Goal: Find specific page/section: Find specific page/section

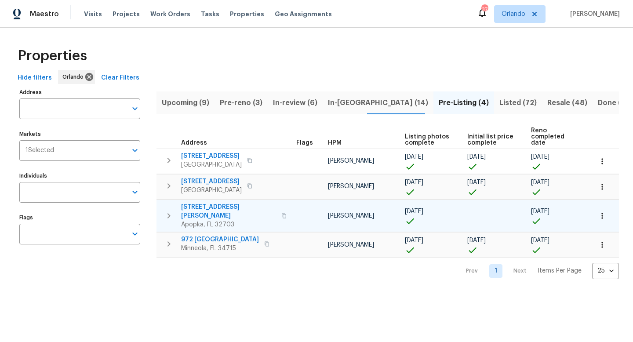
click at [170, 210] on icon "button" at bounding box center [168, 215] width 11 height 11
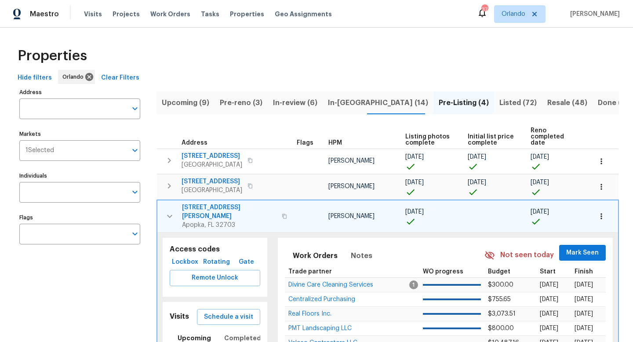
click at [211, 203] on span "1207 Helen St" at bounding box center [229, 212] width 94 height 18
click at [166, 211] on icon "button" at bounding box center [169, 216] width 11 height 11
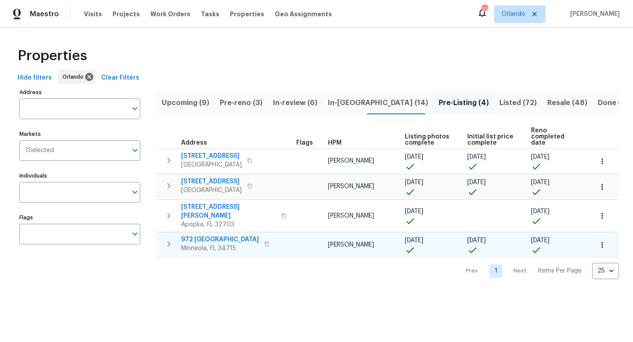
click at [168, 239] on icon "button" at bounding box center [168, 244] width 11 height 11
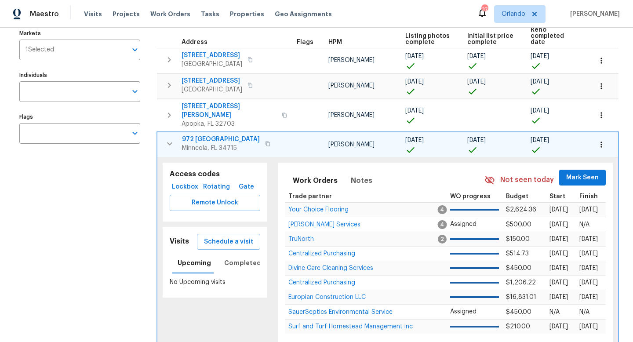
scroll to position [130, 0]
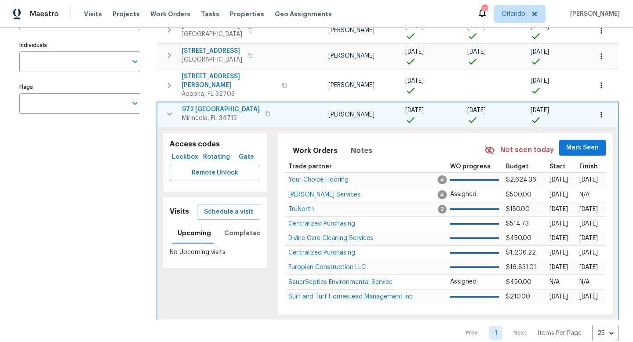
click at [211, 105] on span "972 Forest Hill Dr" at bounding box center [221, 109] width 78 height 9
click at [172, 112] on icon "button" at bounding box center [169, 113] width 5 height 3
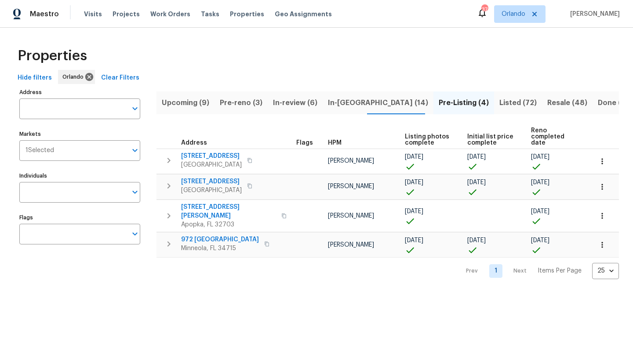
scroll to position [0, 0]
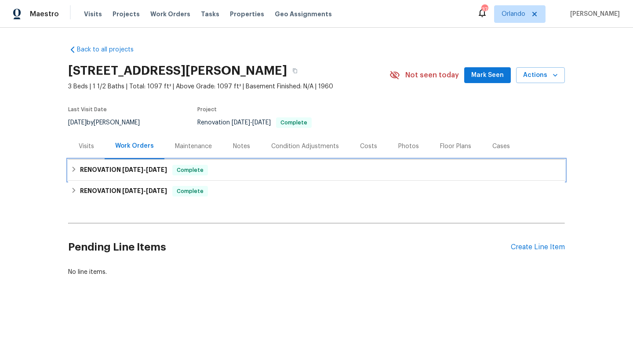
click at [78, 167] on div "RENOVATION 8/28/25 - 8/28/25 Complete" at bounding box center [316, 170] width 491 height 11
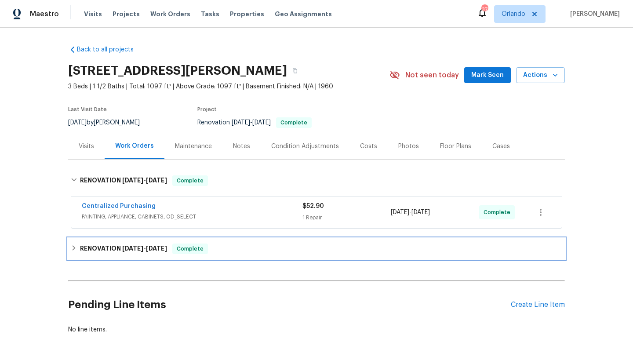
click at [76, 246] on icon at bounding box center [74, 248] width 6 height 6
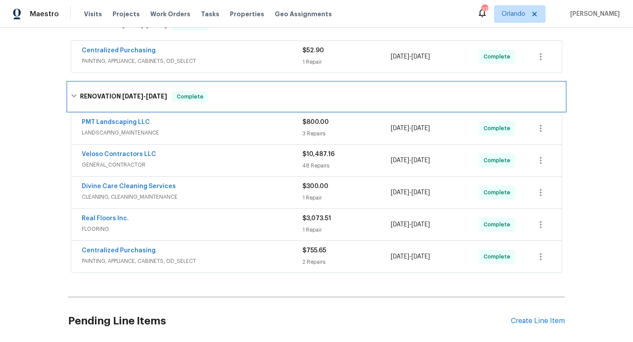
scroll to position [164, 0]
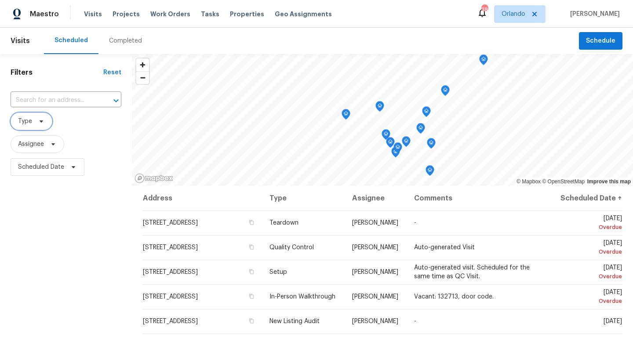
click at [40, 120] on icon at bounding box center [41, 121] width 7 height 7
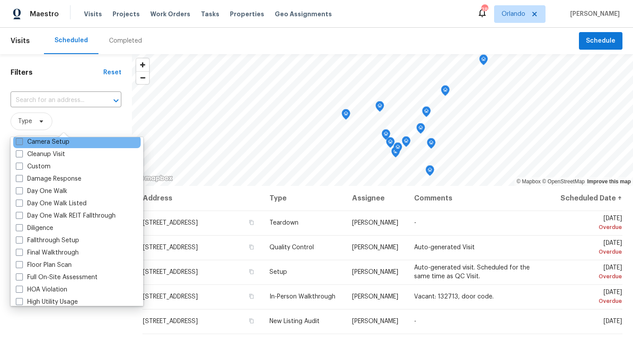
scroll to position [155, 0]
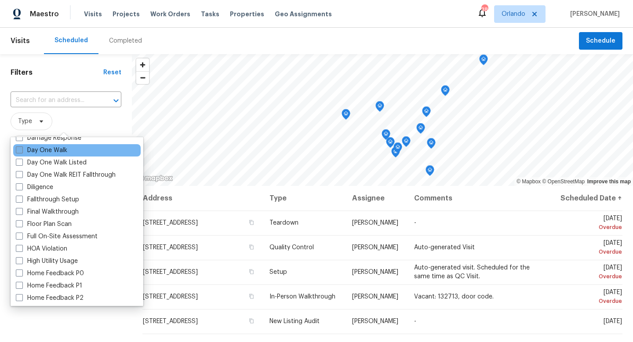
click at [20, 152] on span at bounding box center [19, 149] width 7 height 7
click at [20, 152] on input "Day One Walk" at bounding box center [19, 149] width 6 height 6
checkbox input "true"
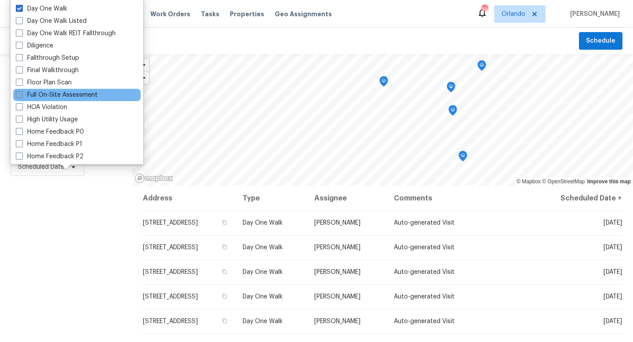
click at [21, 94] on span at bounding box center [19, 94] width 7 height 7
click at [21, 94] on input "Full On-Site Assessment" at bounding box center [19, 93] width 6 height 6
checkbox input "true"
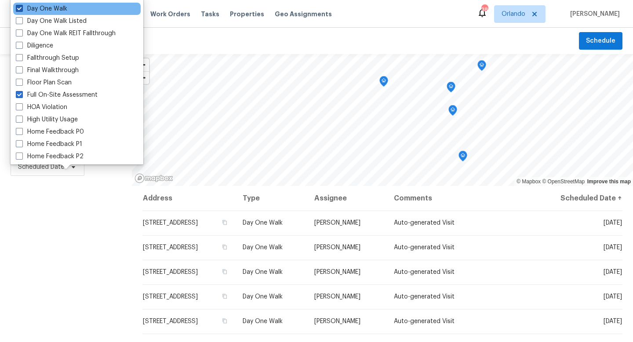
click at [22, 10] on span at bounding box center [19, 8] width 7 height 7
click at [22, 10] on input "Day One Walk" at bounding box center [19, 7] width 6 height 6
checkbox input "false"
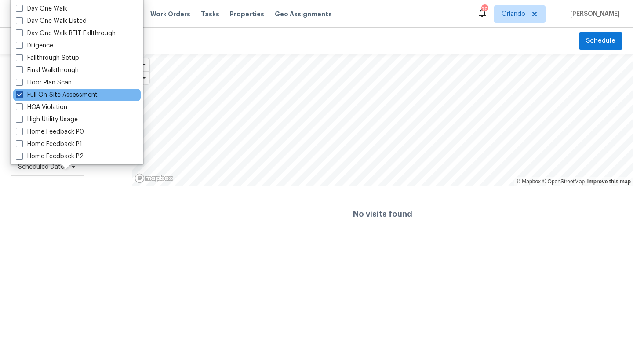
click at [20, 95] on span at bounding box center [19, 94] width 7 height 7
click at [20, 95] on input "Full On-Site Assessment" at bounding box center [19, 93] width 6 height 6
checkbox input "false"
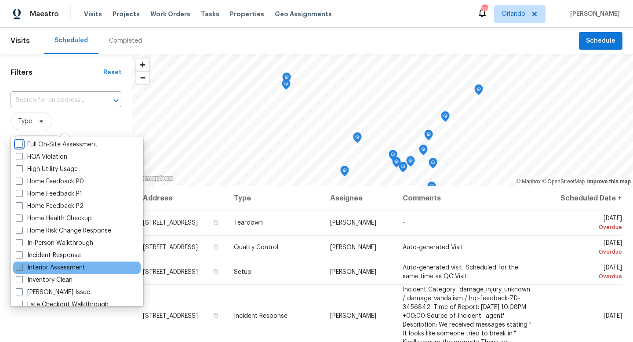
scroll to position [286, 0]
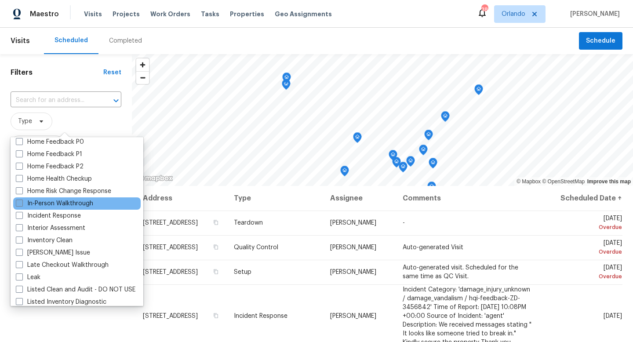
click at [18, 204] on span at bounding box center [19, 202] width 7 height 7
click at [18, 204] on input "In-Person Walkthrough" at bounding box center [19, 202] width 6 height 6
checkbox input "true"
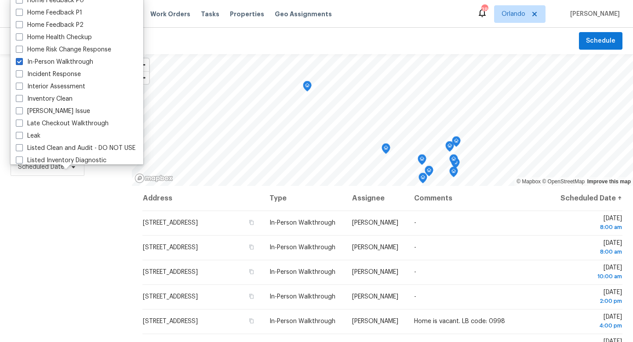
click at [40, 277] on div "Filters Reset ​ In-Person Walkthrough Assignee Scheduled Date" at bounding box center [66, 256] width 132 height 405
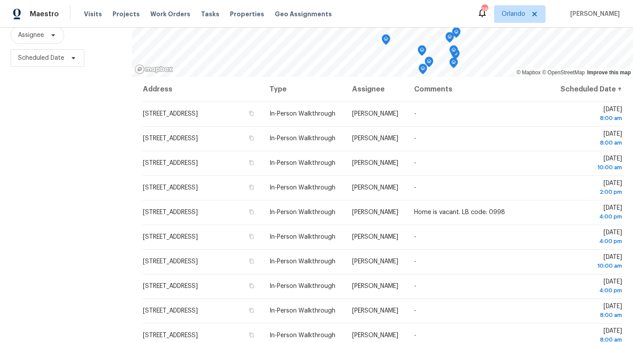
scroll to position [117, 0]
